Goal: Register for event/course

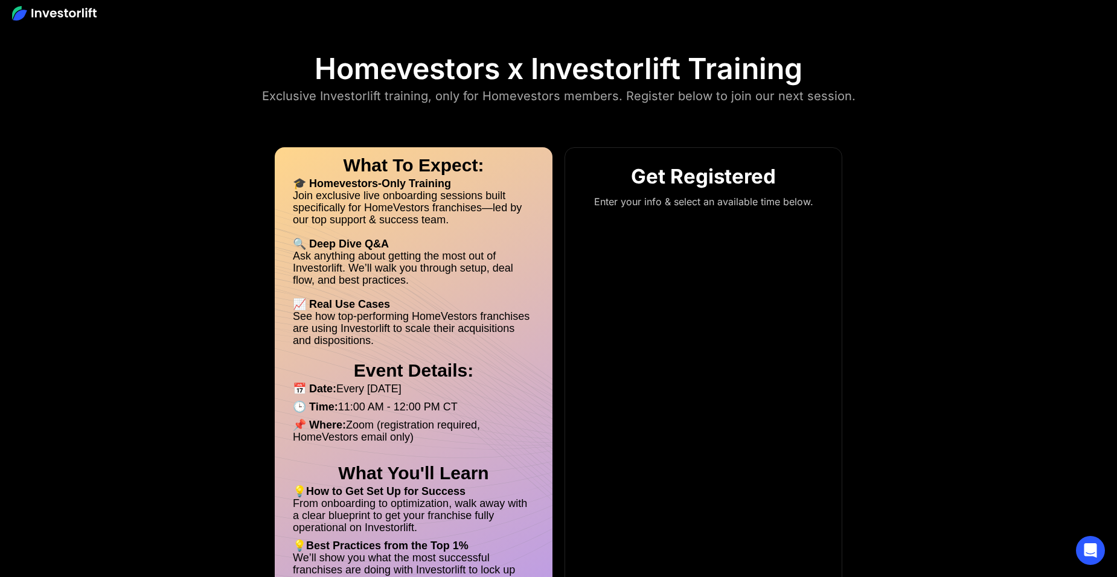
scroll to position [60, 0]
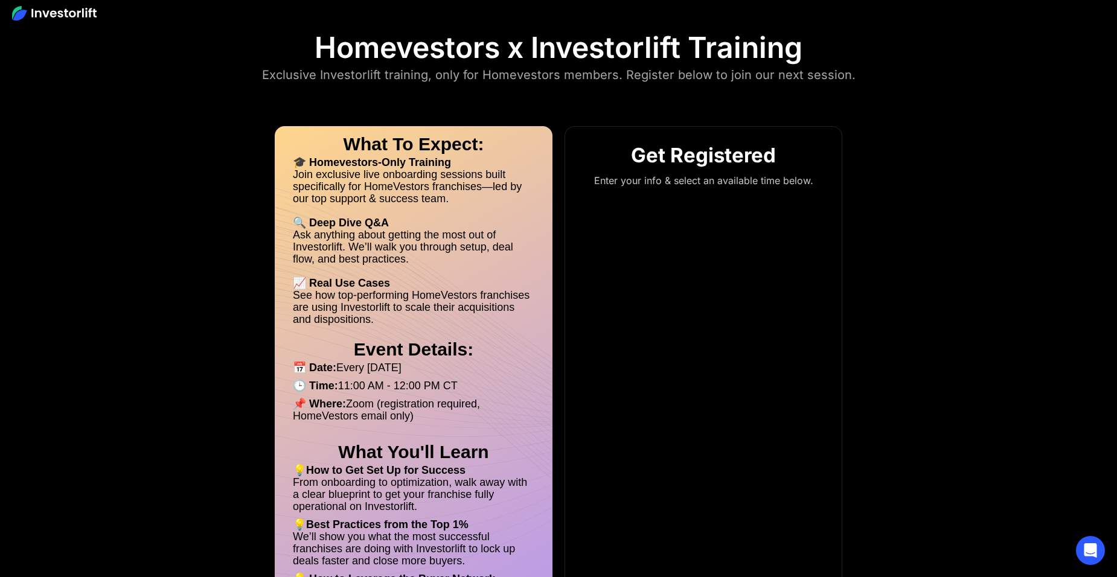
click at [718, 179] on p "Enter your info & select an available time below." at bounding box center [703, 180] width 270 height 12
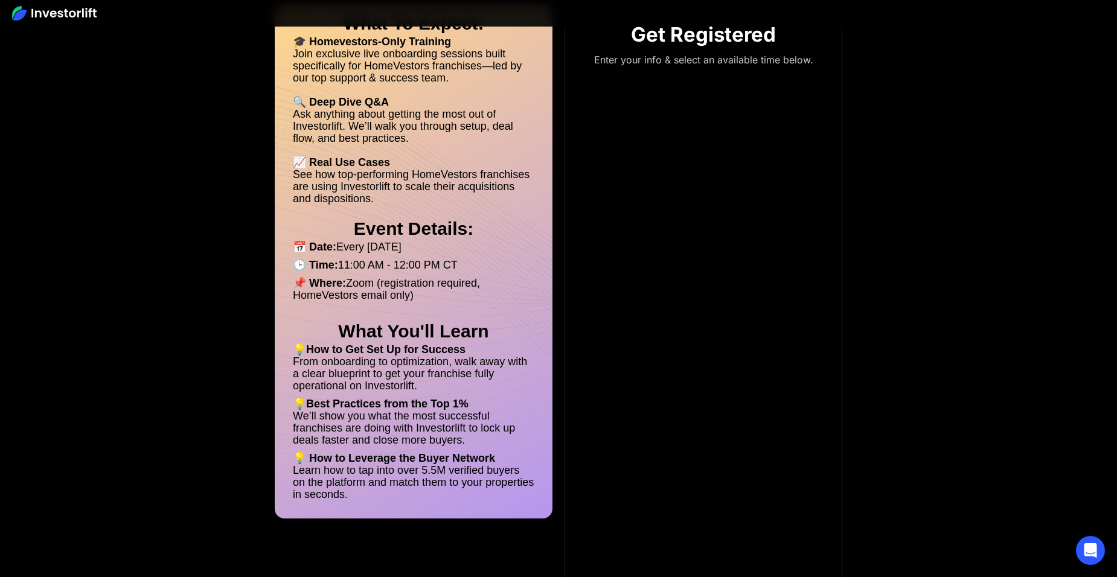
scroll to position [0, 0]
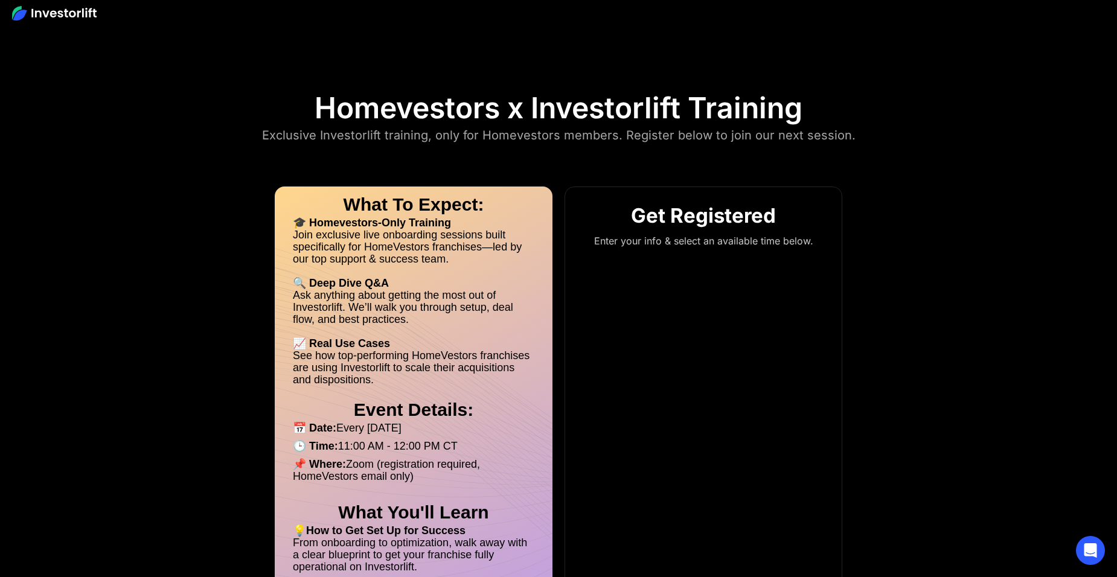
click at [646, 239] on p "Enter your info & select an available time below." at bounding box center [703, 241] width 270 height 12
click at [659, 232] on div "Get Registered Enter your info & select an available time below." at bounding box center [703, 221] width 270 height 63
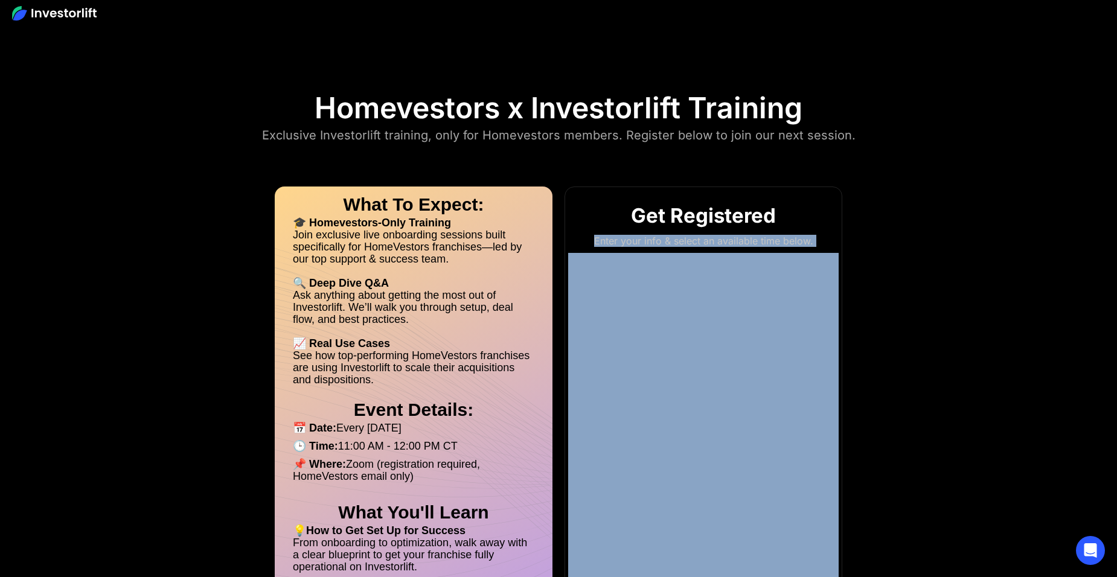
click at [659, 232] on div "Get Registered Enter your info & select an available time below." at bounding box center [703, 221] width 270 height 63
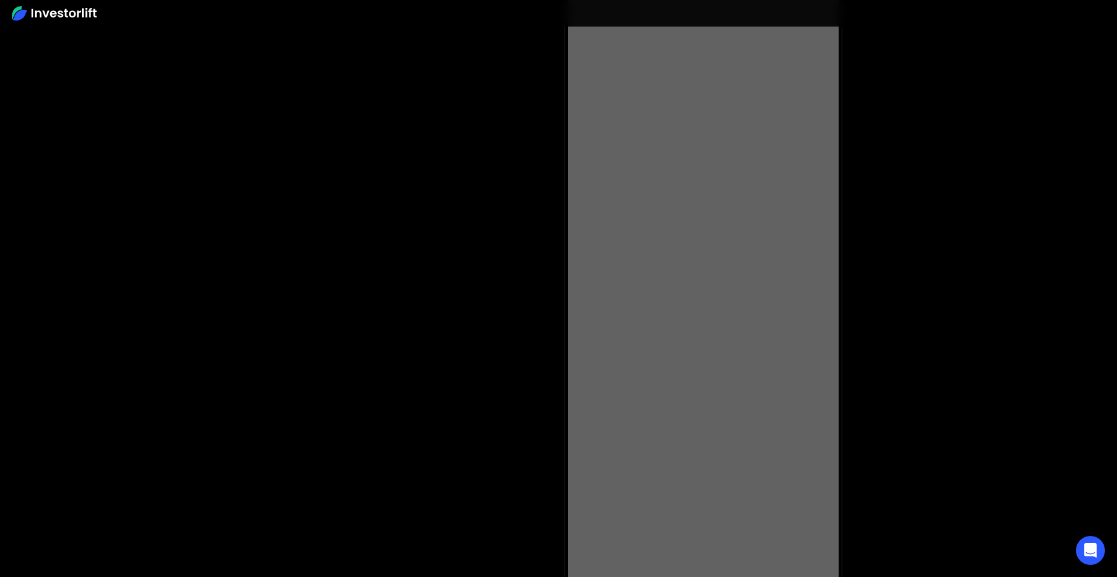
scroll to position [19431, 0]
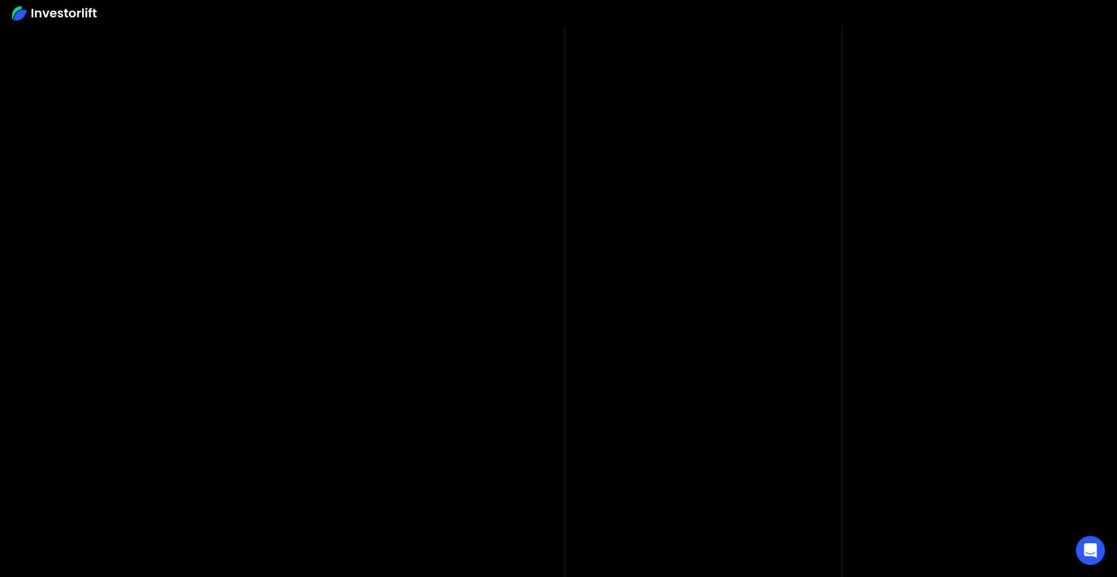
click at [872, 322] on body "Homevestors x Investorlift Training Exclusive Investorlift training, only for H…" at bounding box center [558, 305] width 1117 height 57005
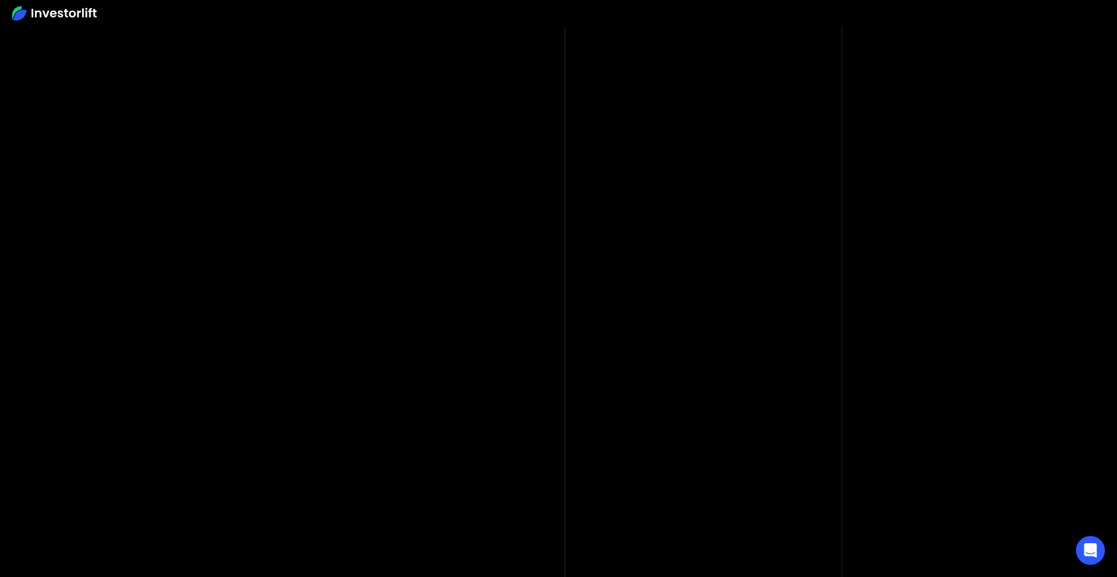
scroll to position [44622, 0]
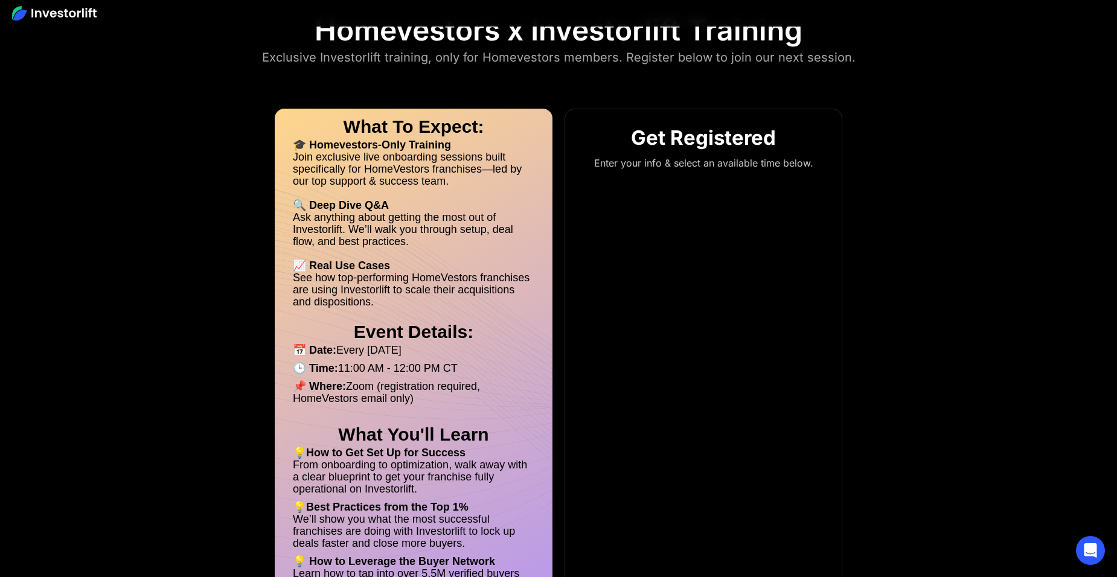
scroll to position [181, 0]
